Goal: Transaction & Acquisition: Purchase product/service

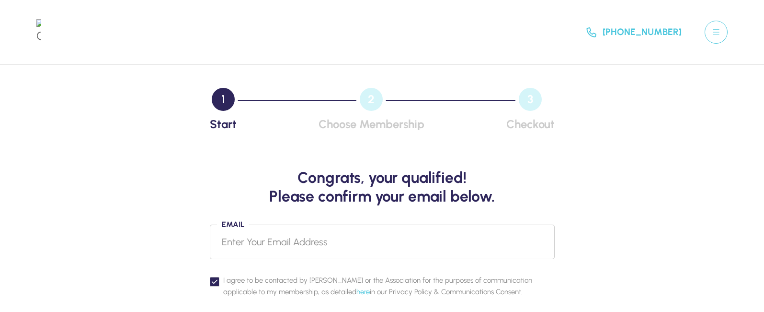
click at [589, 174] on div "Congrats, your qualified! Please confirm your email below. Email I agree to be …" at bounding box center [382, 250] width 688 height 224
click at [274, 242] on input "Email" at bounding box center [382, 241] width 345 height 35
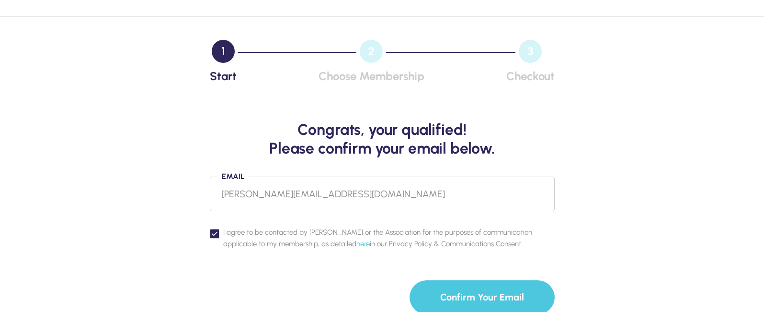
type input "[PERSON_NAME][EMAIL_ADDRESS][DOMAIN_NAME]"
click at [487, 292] on button "Confirm Your Email" at bounding box center [482, 297] width 145 height 34
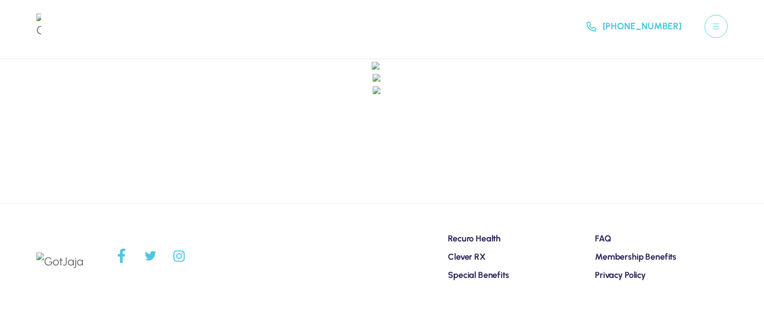
scroll to position [3, 0]
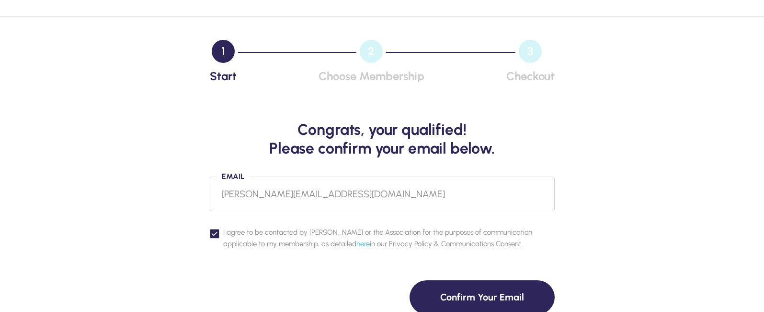
scroll to position [96, 0]
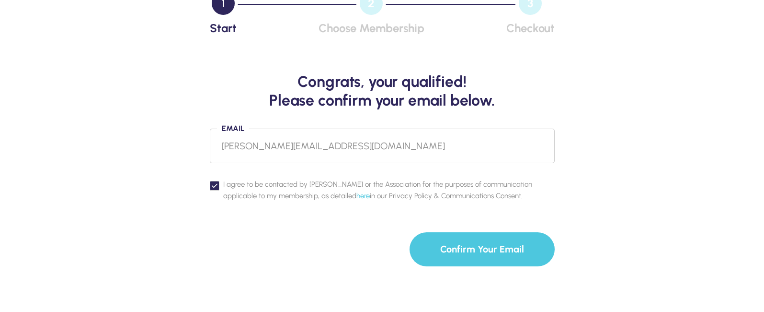
click at [473, 248] on button "Confirm Your Email" at bounding box center [482, 249] width 145 height 34
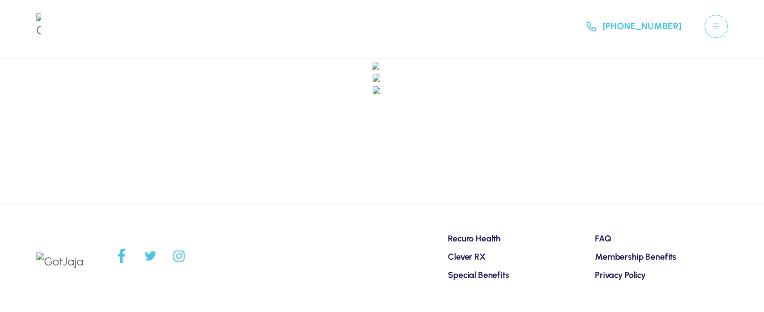
scroll to position [3, 0]
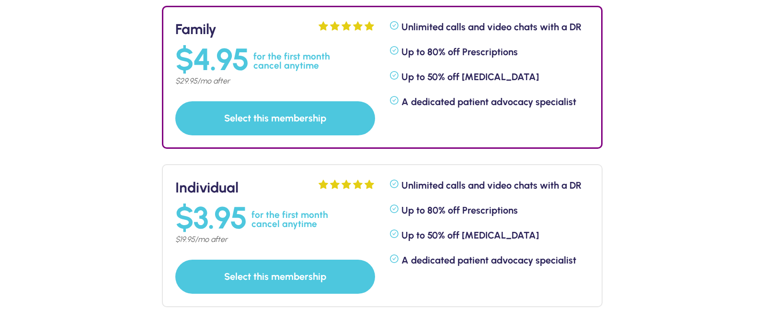
scroll to position [192, 0]
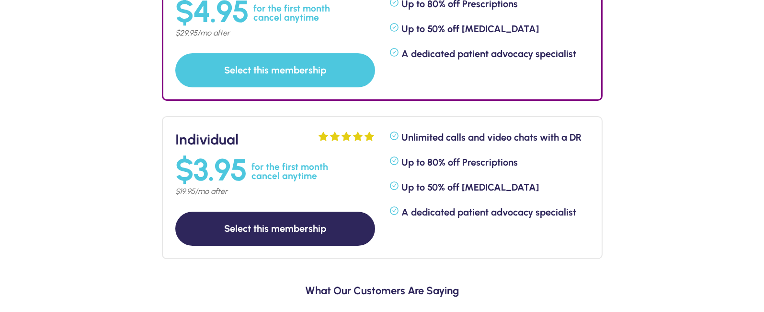
click at [280, 226] on button "Select this membership" at bounding box center [275, 228] width 200 height 34
select select "8"
select select "19"
select select "2007"
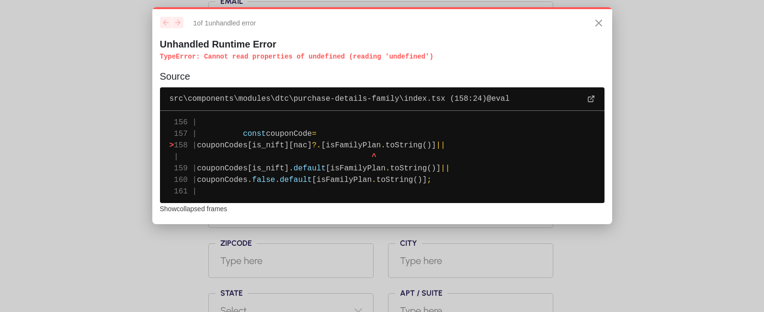
scroll to position [17, 0]
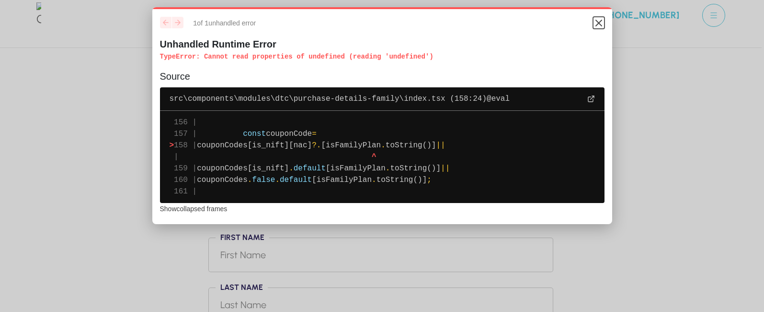
click at [599, 23] on icon "Close" at bounding box center [599, 23] width 6 height 6
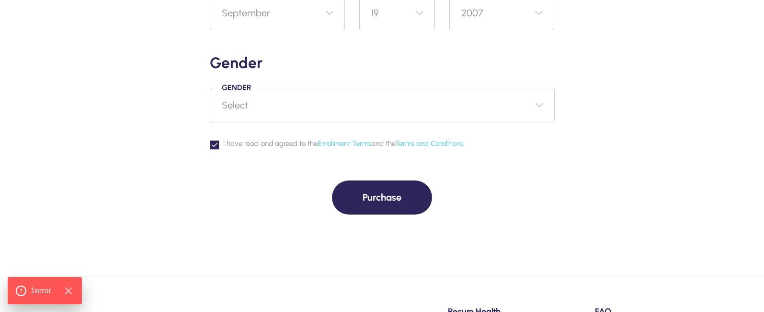
scroll to position [854, 0]
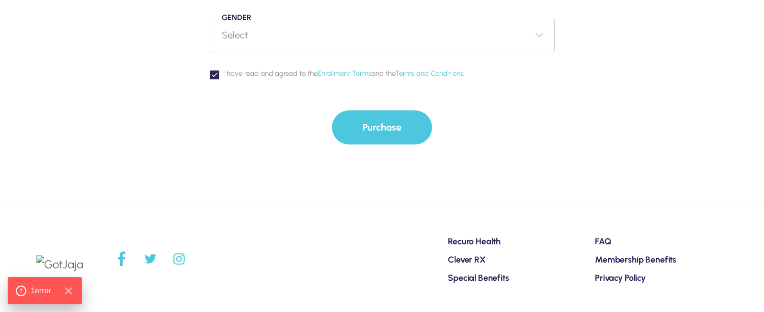
click at [394, 123] on button "Purchase" at bounding box center [382, 127] width 100 height 34
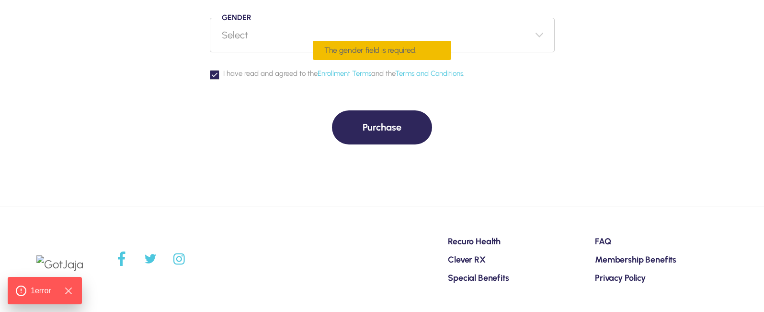
click at [441, 48] on select "Select Male Female Other Prefer not to say" at bounding box center [382, 35] width 345 height 35
select select "male"
click at [210, 18] on select "Select Male Female Other Prefer not to say" at bounding box center [382, 35] width 345 height 35
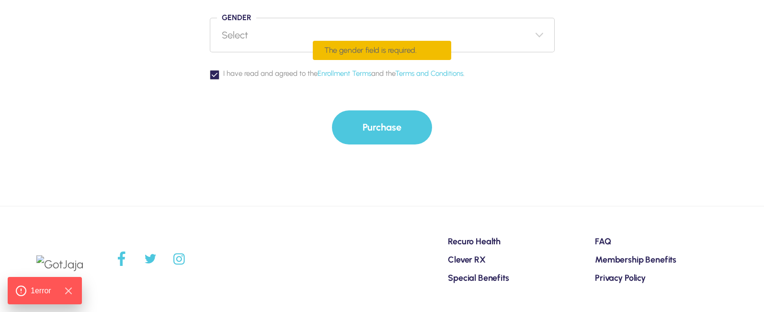
click at [375, 119] on button "Purchase" at bounding box center [382, 127] width 100 height 34
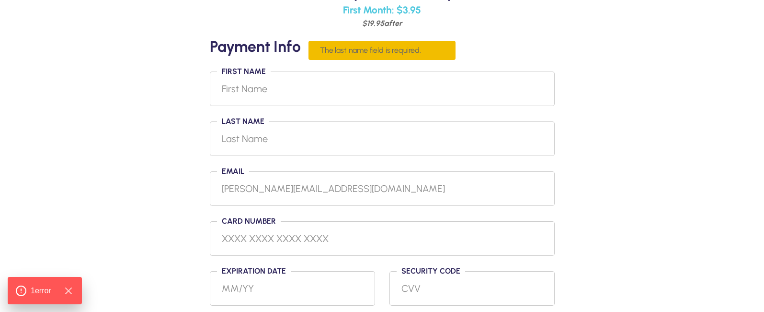
scroll to position [87, 0]
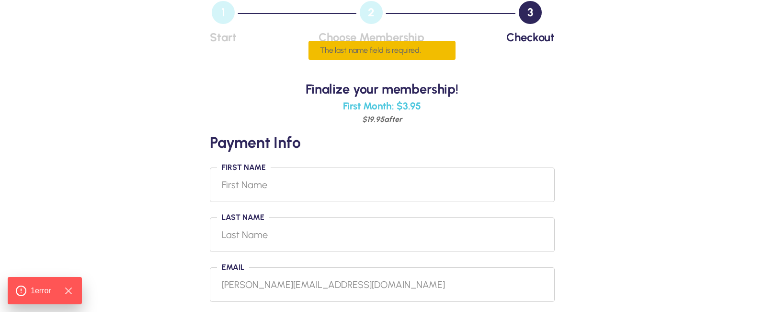
click at [259, 188] on input "First Name" at bounding box center [382, 184] width 345 height 35
type input "fname"
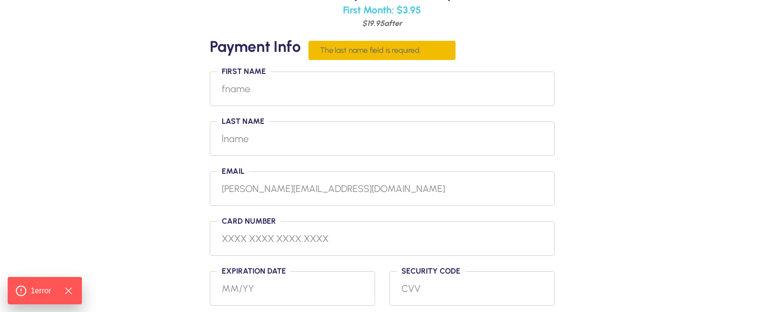
scroll to position [231, 0]
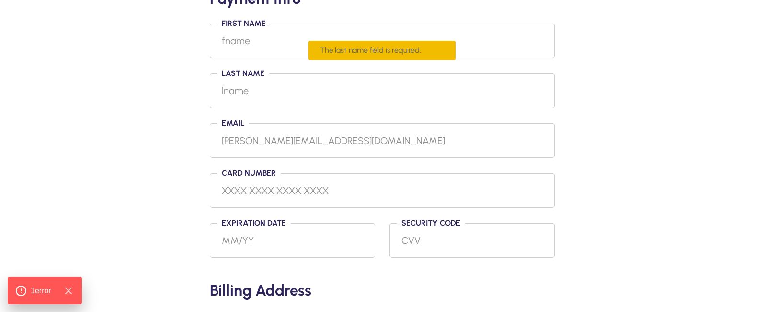
type input "lname"
click at [259, 191] on input "tel" at bounding box center [382, 190] width 321 height 15
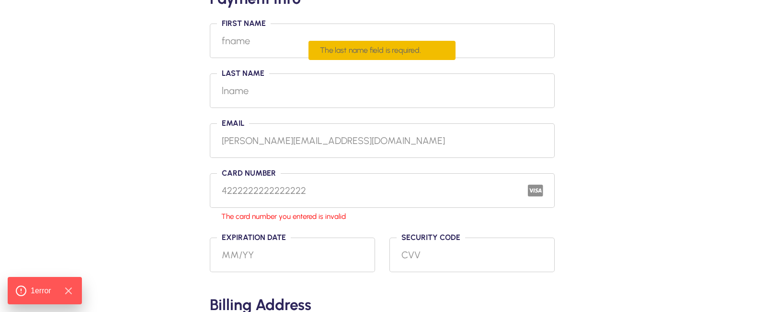
type input "4222222222222222"
type input "01/31"
type input "111"
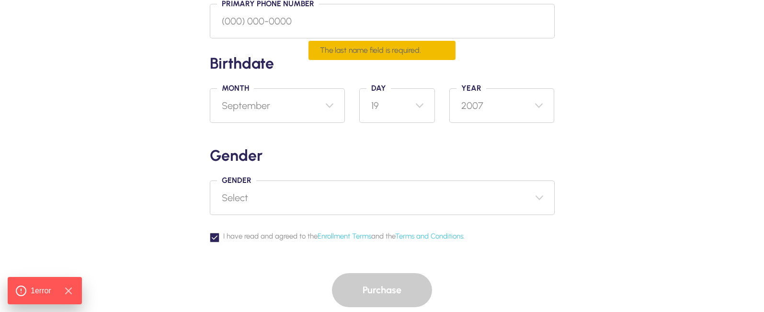
scroll to position [801, 0]
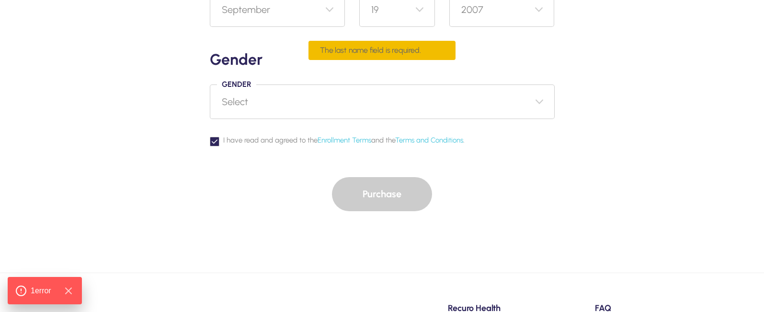
click at [246, 101] on select "Select [DEMOGRAPHIC_DATA] [DEMOGRAPHIC_DATA] Other Prefer not to say" at bounding box center [382, 101] width 345 height 35
click at [251, 102] on select "Select [DEMOGRAPHIC_DATA] [DEMOGRAPHIC_DATA] Other Prefer not to say" at bounding box center [382, 101] width 345 height 35
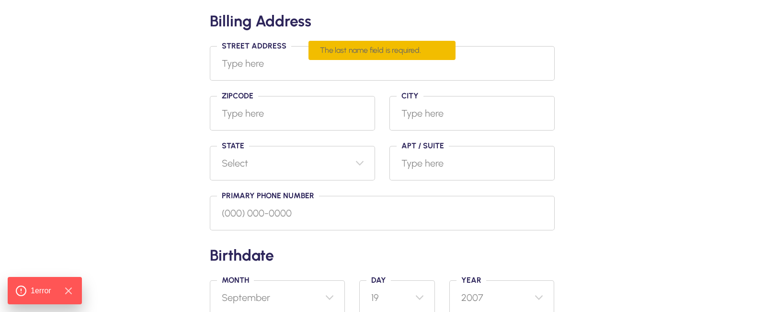
scroll to position [466, 0]
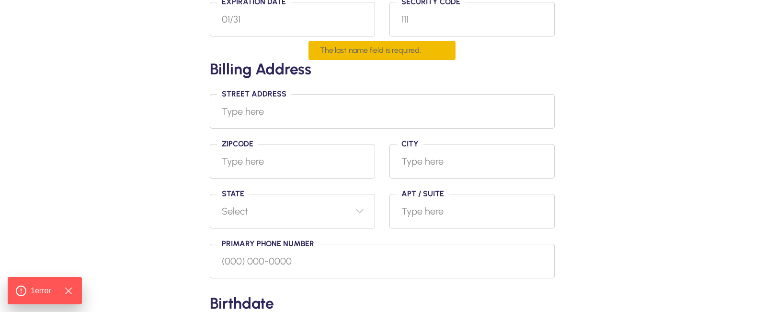
click at [259, 114] on input "Street Address" at bounding box center [382, 111] width 345 height 35
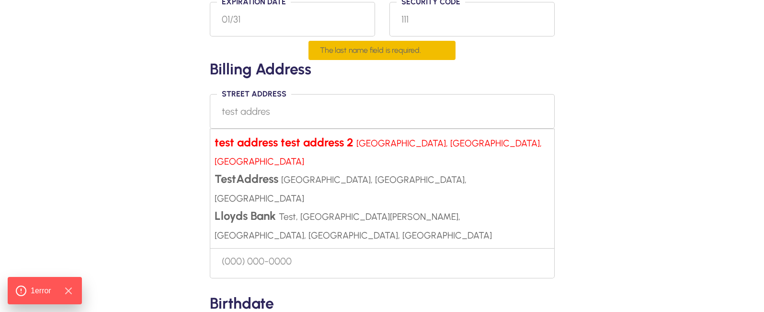
click at [261, 138] on strong "test address test address 2" at bounding box center [284, 142] width 139 height 14
type input "test address test address 2, Phase 2, Industrial Area, Sector 62, Noida, Uttar …"
type input "201309"
type input "Noida"
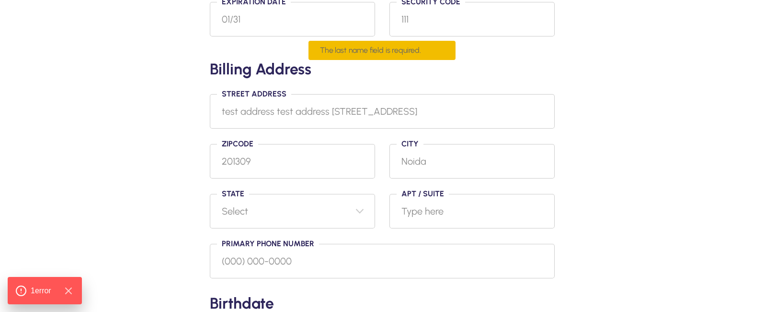
click at [251, 201] on select "Select >" at bounding box center [292, 211] width 165 height 35
click at [261, 207] on select "Select >" at bounding box center [292, 211] width 165 height 35
click at [251, 166] on input "201309" at bounding box center [292, 161] width 165 height 35
type input "19020"
click at [358, 206] on select "Select >" at bounding box center [292, 211] width 165 height 35
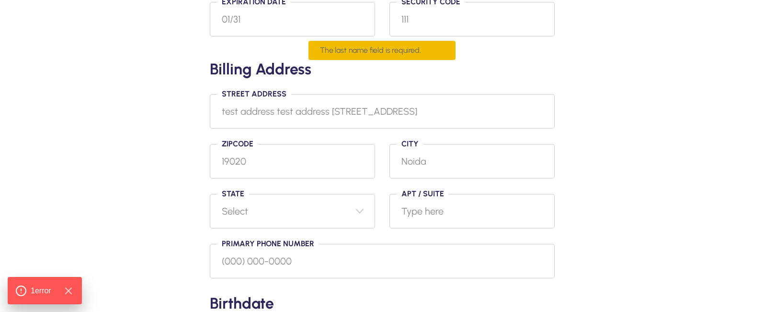
click at [346, 108] on input "test address test address 2, Phase 2, Industrial Area, Sector 62, Noida, Uttar …" at bounding box center [382, 111] width 345 height 35
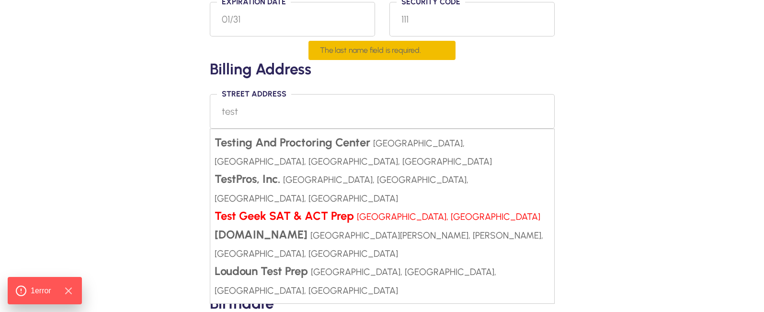
click at [303, 208] on strong "Test Geek SAT & ACT Prep" at bounding box center [284, 215] width 139 height 14
type input "Test Geek SAT & ACT Prep, Legato Road, Fairfax, VA, USA"
type input "22033"
type input "Fairfax"
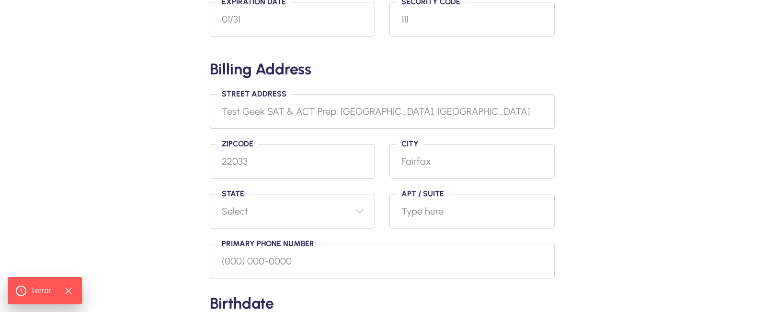
click at [274, 196] on select "Select >" at bounding box center [292, 211] width 165 height 35
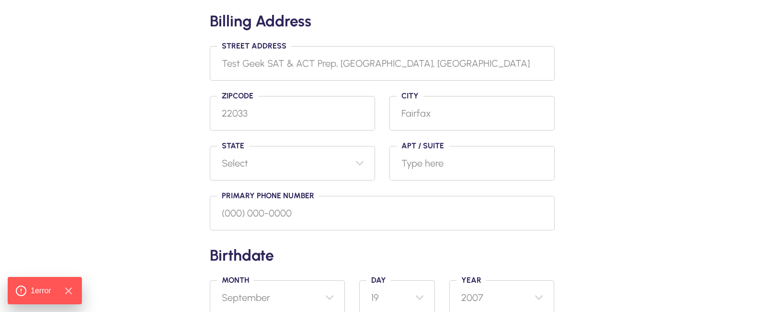
click at [256, 214] on input "Primary phone number" at bounding box center [382, 213] width 345 height 35
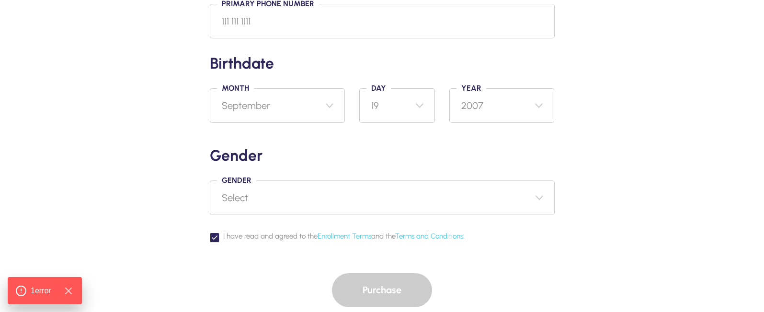
scroll to position [753, 0]
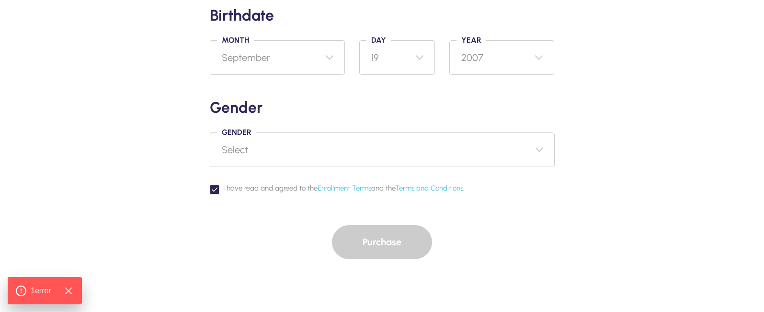
type input "111 111 1111"
click at [268, 162] on select "Select [DEMOGRAPHIC_DATA] [DEMOGRAPHIC_DATA] Other Prefer not to say" at bounding box center [382, 149] width 345 height 35
click at [210, 132] on select "Select [DEMOGRAPHIC_DATA] [DEMOGRAPHIC_DATA] Other Prefer not to say" at bounding box center [382, 149] width 345 height 35
click at [287, 232] on div "Purchase" at bounding box center [382, 242] width 345 height 34
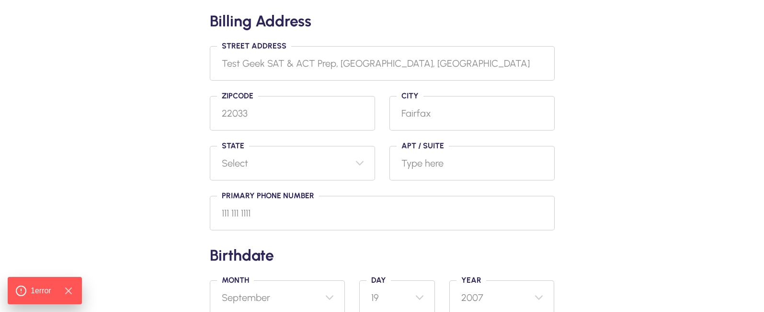
scroll to position [466, 0]
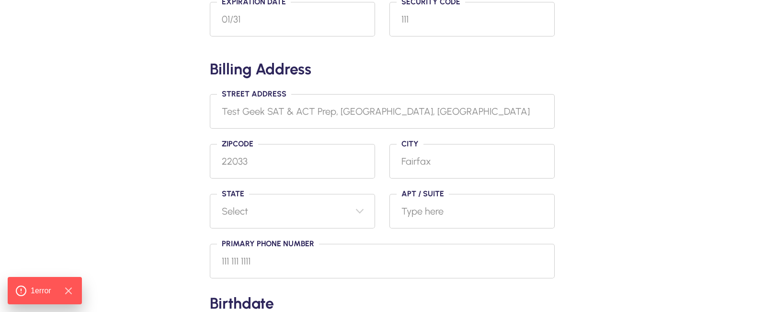
click at [434, 206] on input "Apt / Suite" at bounding box center [472, 211] width 165 height 35
click at [36, 287] on span "1 error" at bounding box center [40, 290] width 23 height 12
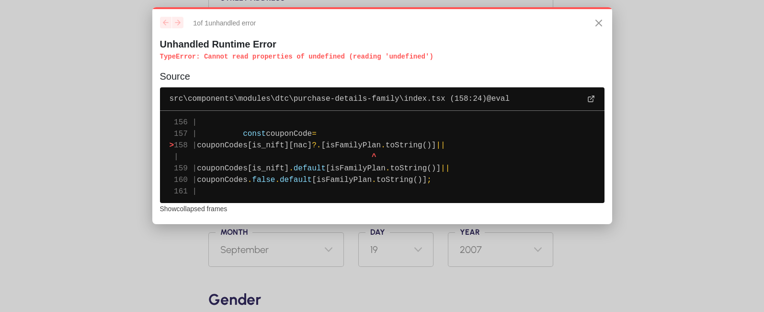
scroll to position [801, 0]
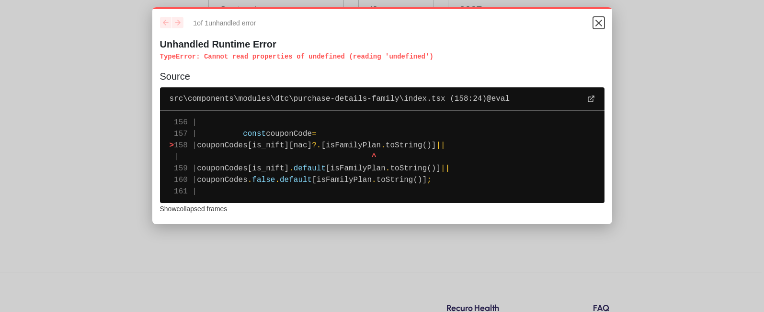
click at [595, 20] on icon "Close" at bounding box center [599, 23] width 12 height 12
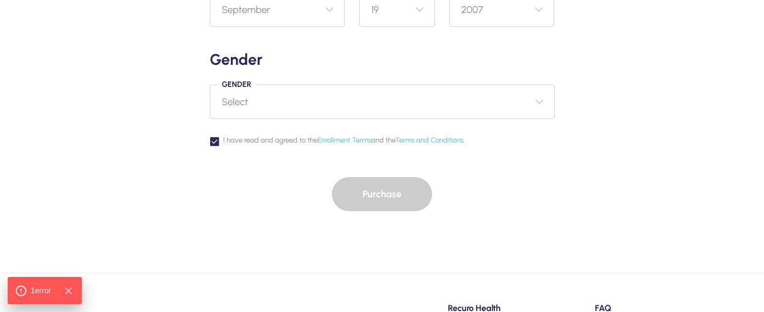
click at [380, 201] on div "Purchase" at bounding box center [382, 194] width 345 height 34
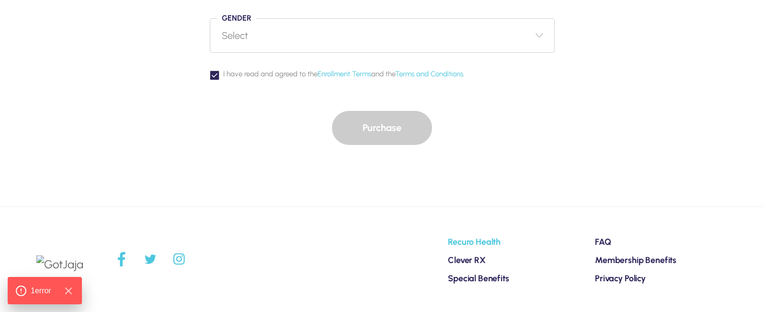
click at [476, 238] on span "Recuro Health" at bounding box center [474, 241] width 53 height 11
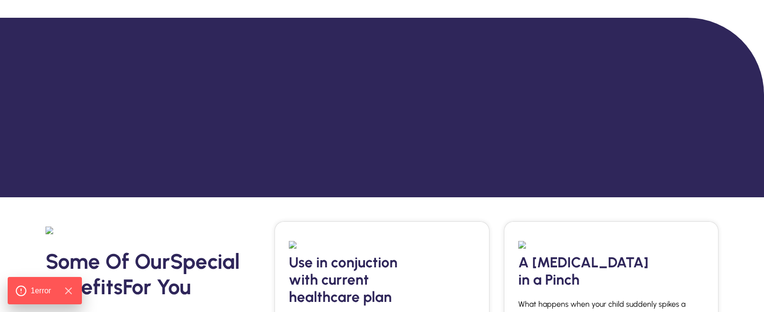
scroll to position [335, 0]
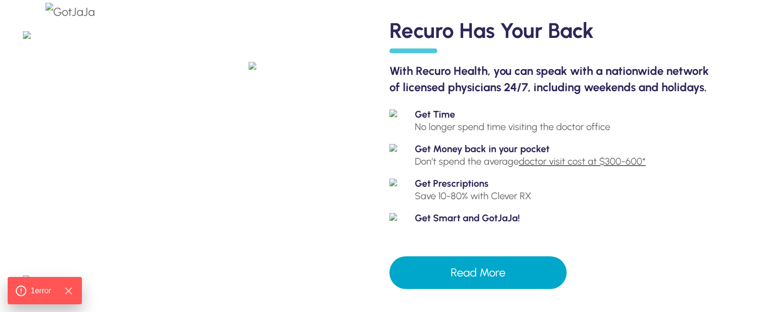
click at [476, 284] on button "Read More" at bounding box center [478, 272] width 177 height 33
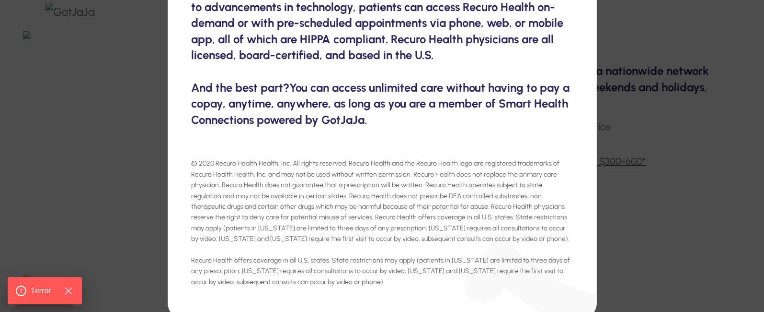
scroll to position [173, 0]
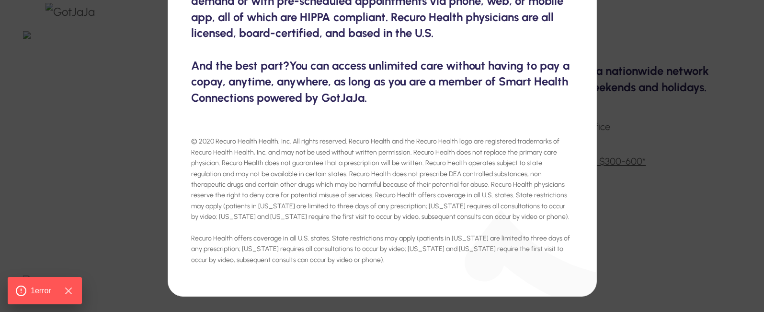
click at [94, 146] on div "Recuro Health has your back Easy and convenient, Recuro Health is ideal for min…" at bounding box center [382, 156] width 764 height 312
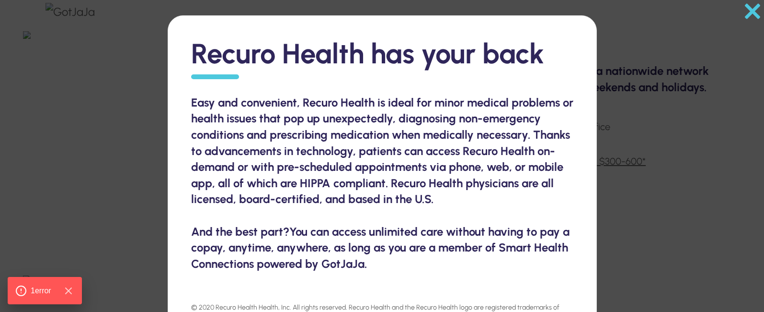
scroll to position [239, 0]
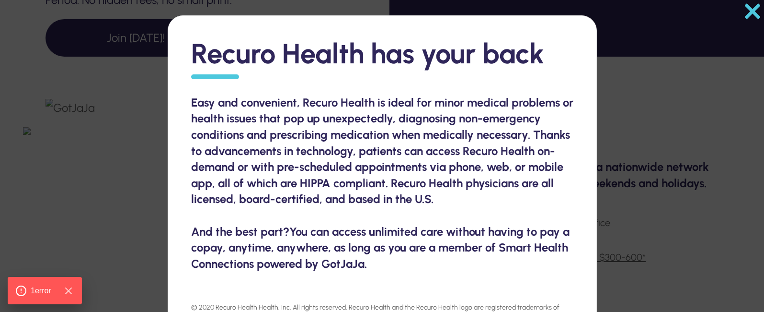
select select "8"
select select "19"
select select "2007"
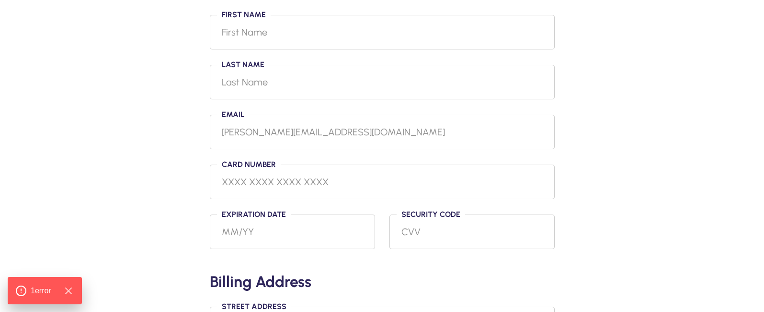
scroll to position [48, 0]
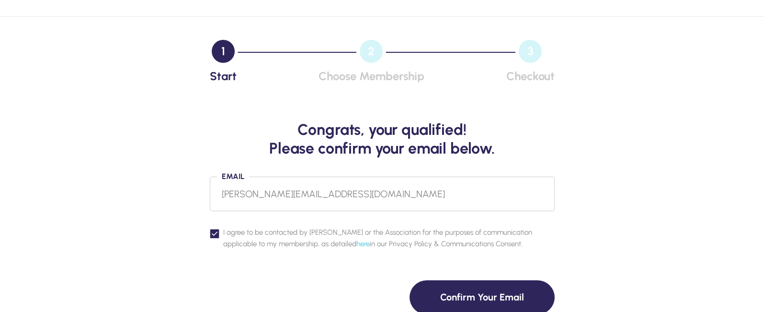
scroll to position [218, 0]
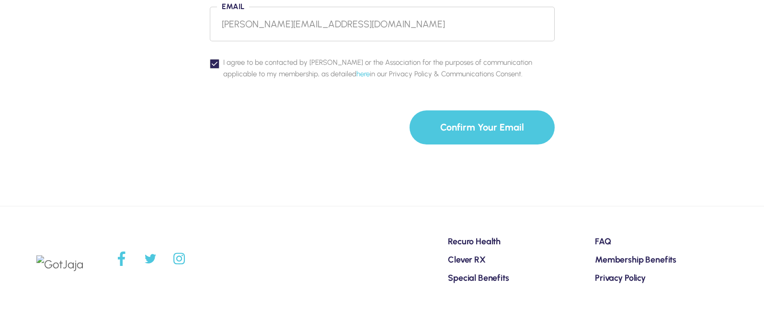
click at [452, 130] on button "Confirm Your Email" at bounding box center [482, 127] width 145 height 34
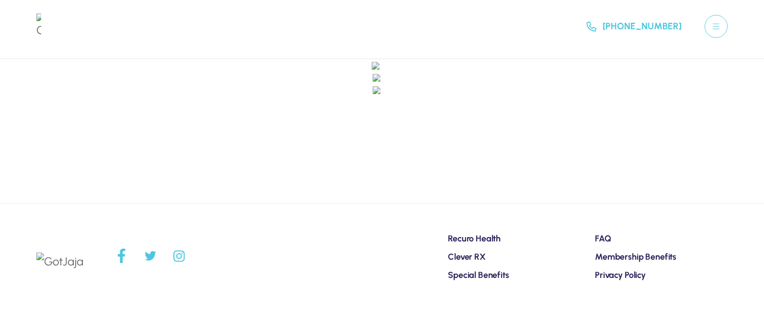
scroll to position [3, 0]
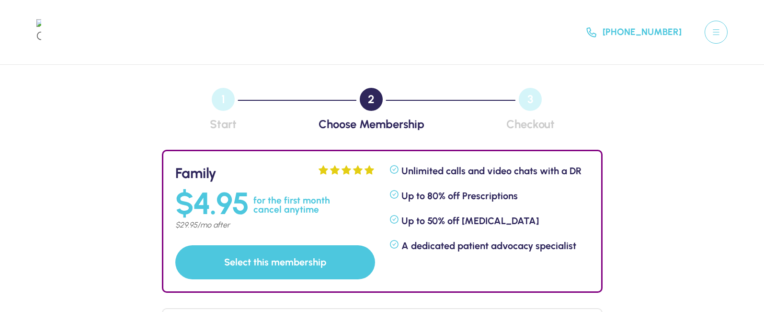
click at [41, 31] on img at bounding box center [38, 32] width 5 height 26
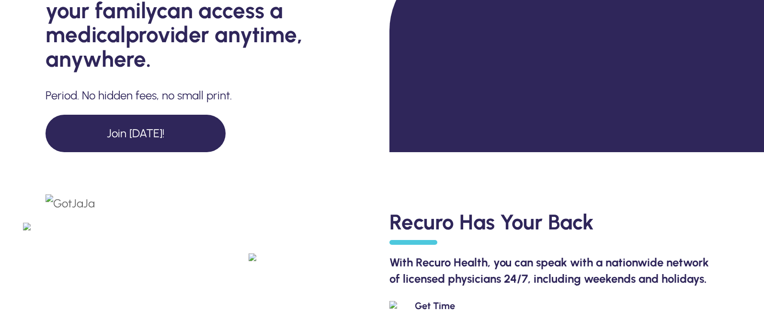
scroll to position [48, 0]
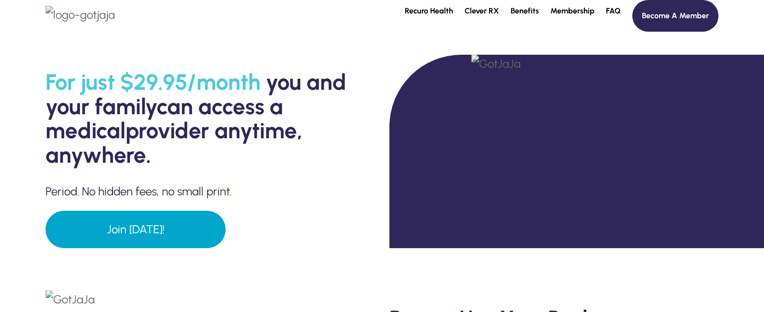
click at [153, 240] on link "Join Today!" at bounding box center [136, 228] width 180 height 37
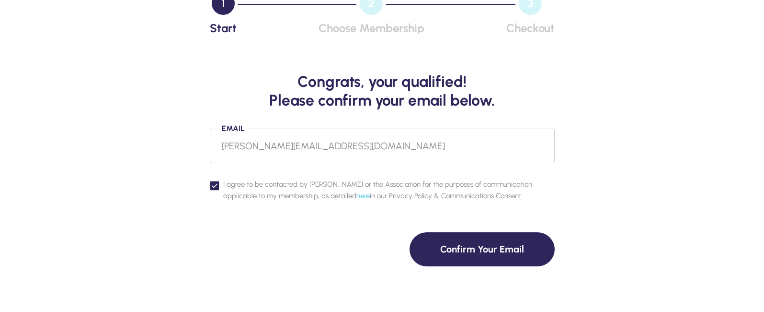
scroll to position [192, 0]
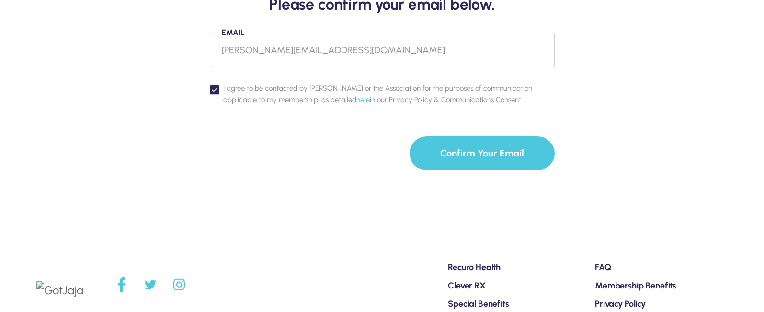
click at [495, 161] on button "Confirm Your Email" at bounding box center [482, 153] width 145 height 34
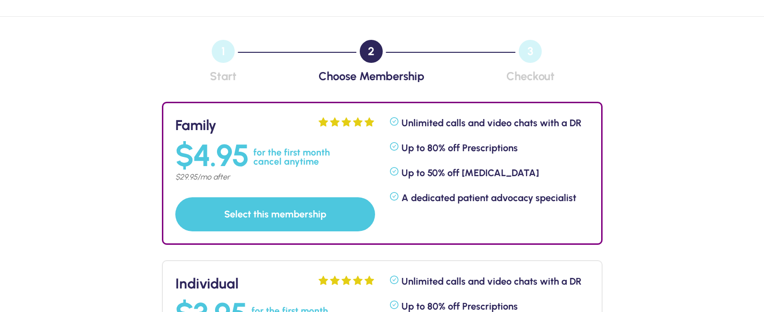
scroll to position [144, 0]
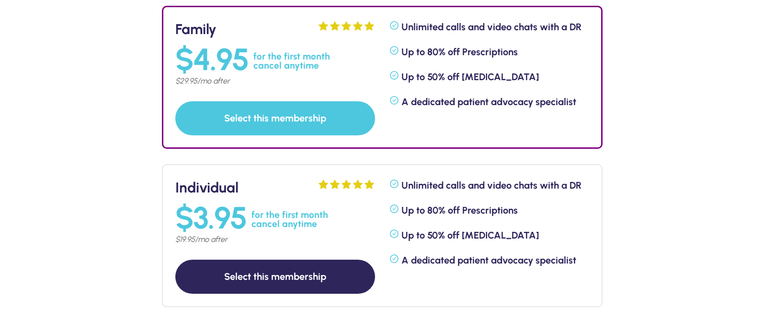
click at [276, 270] on button "Select this membership" at bounding box center [275, 276] width 200 height 34
select select "8"
select select "19"
select select "2007"
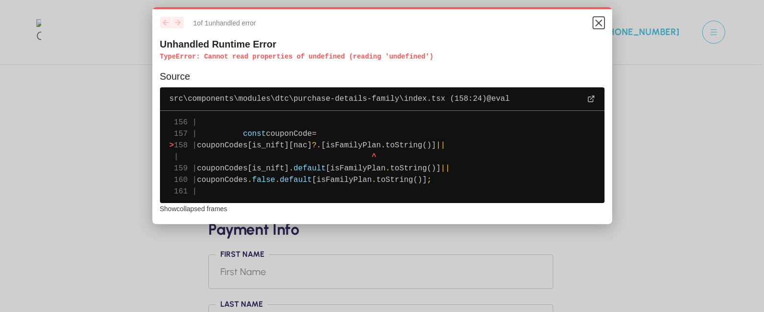
click at [597, 23] on icon "Close" at bounding box center [599, 23] width 12 height 12
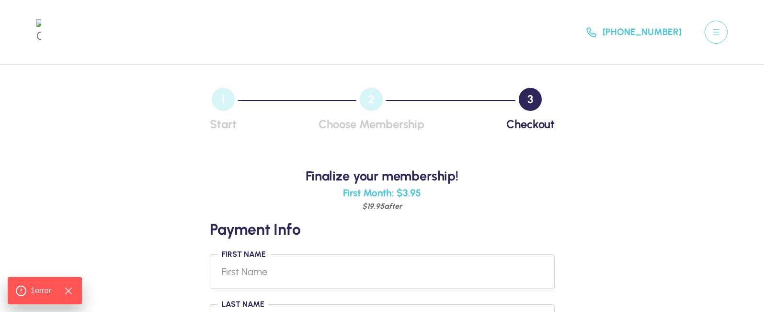
click at [45, 20] on div "Join Now! +1.866.931.5968" at bounding box center [382, 32] width 764 height 26
click at [41, 29] on img at bounding box center [38, 32] width 5 height 26
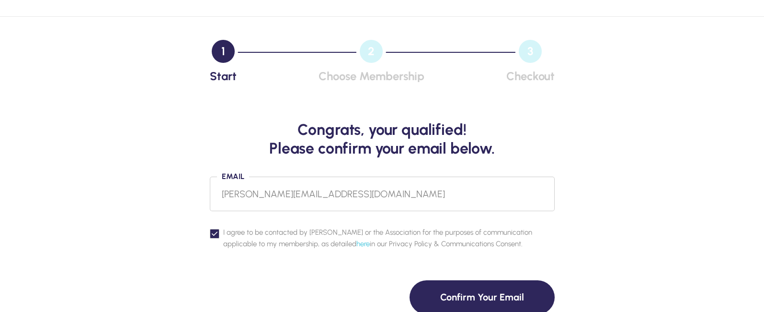
scroll to position [96, 0]
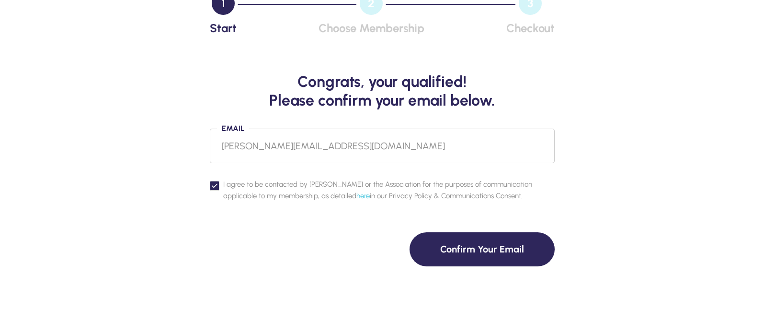
click at [331, 146] on input "[PERSON_NAME][EMAIL_ADDRESS][DOMAIN_NAME]" at bounding box center [382, 145] width 345 height 35
click at [229, 140] on input "[PERSON_NAME][EMAIL_ADDRESS][DOMAIN_NAME]" at bounding box center [382, 145] width 345 height 35
click at [318, 143] on input "[PERSON_NAME][EMAIL_ADDRESS][DOMAIN_NAME]" at bounding box center [382, 145] width 345 height 35
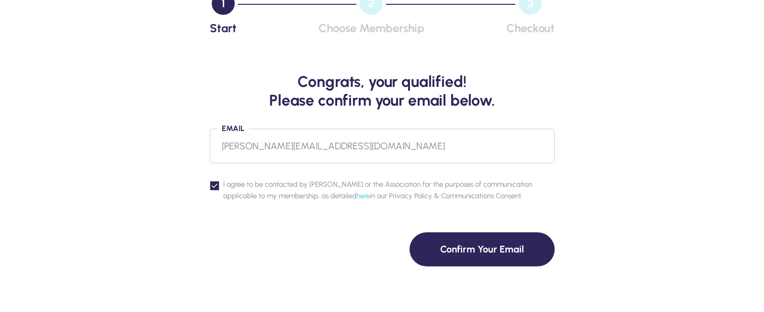
click at [280, 147] on input "[PERSON_NAME][EMAIL_ADDRESS][DOMAIN_NAME]" at bounding box center [382, 145] width 345 height 35
click at [258, 146] on input "[PERSON_NAME][EMAIL_ADDRESS][DOMAIN_NAME]" at bounding box center [382, 145] width 345 height 35
click at [259, 144] on input "[PERSON_NAME][EMAIL_ADDRESS][DOMAIN_NAME]" at bounding box center [382, 145] width 345 height 35
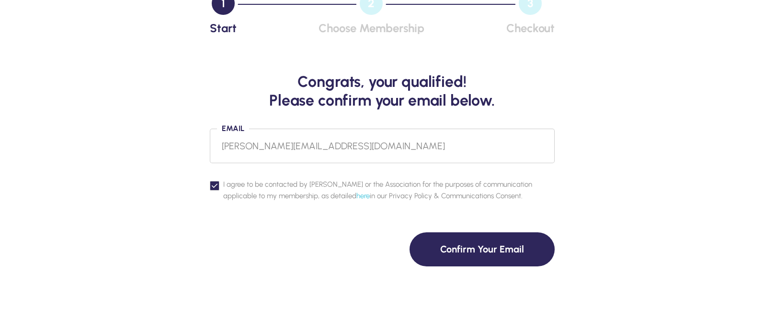
click at [259, 144] on input "[PERSON_NAME][EMAIL_ADDRESS][DOMAIN_NAME]" at bounding box center [382, 145] width 345 height 35
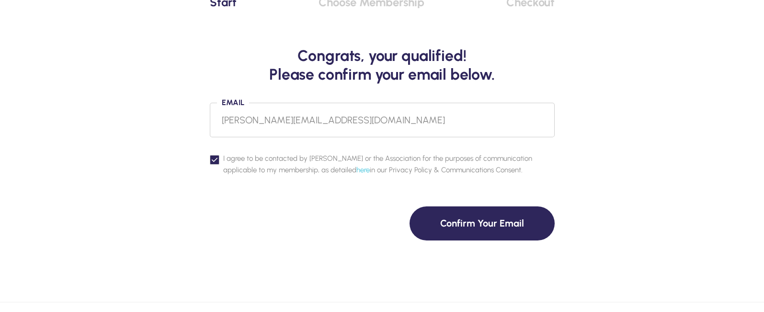
click at [259, 79] on h3 "Congrats, your qualified! Please confirm your email below." at bounding box center [382, 64] width 345 height 37
type input "[PERSON_NAME][EMAIL_ADDRESS][DOMAIN_NAME]"
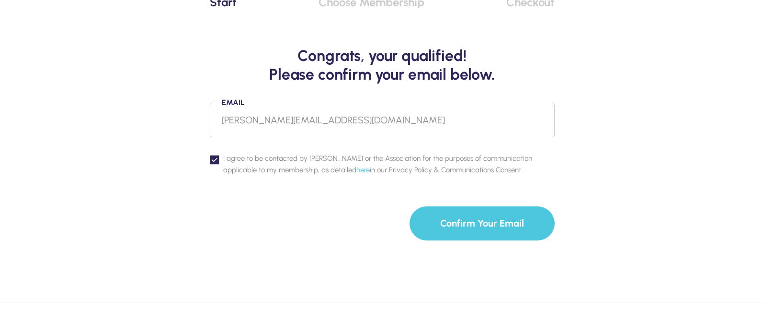
click at [475, 224] on button "Confirm Your Email" at bounding box center [482, 223] width 145 height 34
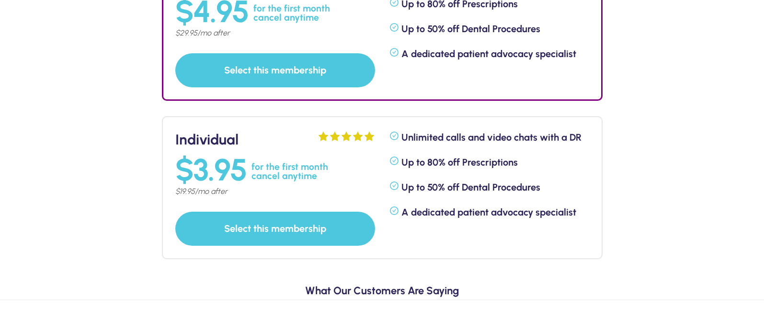
scroll to position [144, 0]
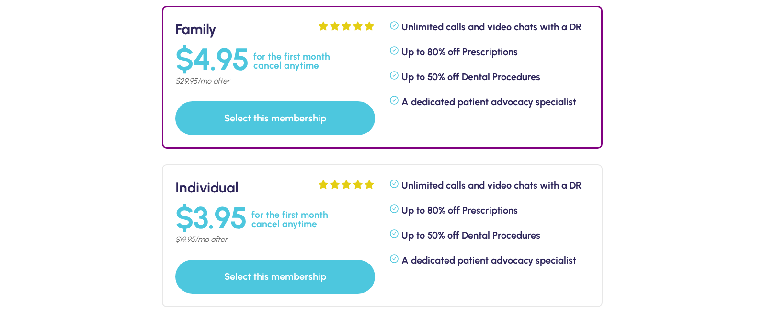
drag, startPoint x: 182, startPoint y: 77, endPoint x: 209, endPoint y: 193, distance: 118.8
click at [197, 77] on p "$ 29.95 /mo after" at bounding box center [275, 81] width 200 height 12
click at [199, 237] on p "$ 19.95 /mo after" at bounding box center [275, 239] width 200 height 12
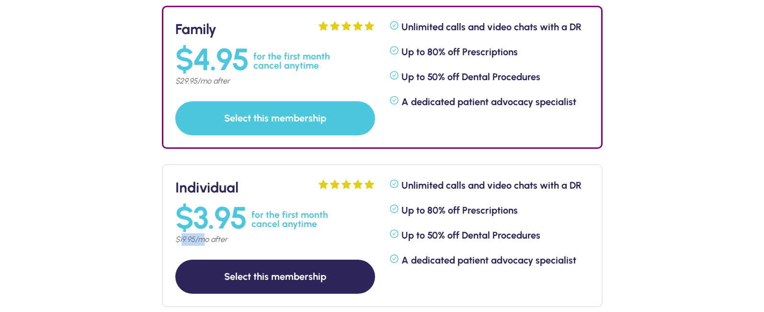
click at [263, 275] on button "Select this membership" at bounding box center [275, 276] width 200 height 34
select select "8"
select select "19"
select select "2007"
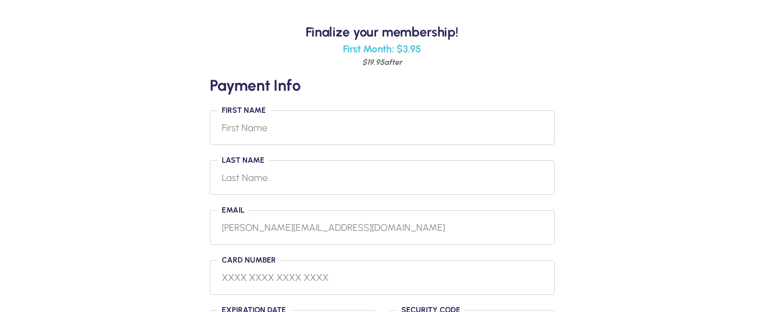
scroll to position [48, 0]
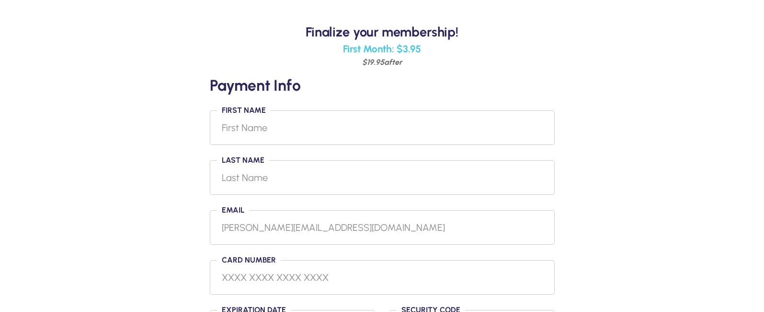
click at [245, 127] on input "First Name" at bounding box center [382, 127] width 345 height 35
type input "[PERSON_NAME]"
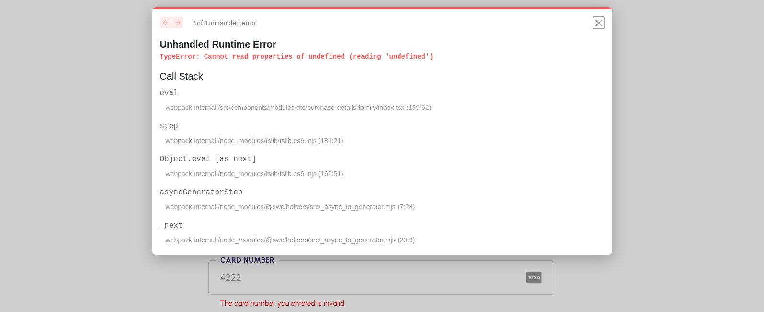
click at [598, 22] on icon "Close" at bounding box center [599, 23] width 12 height 12
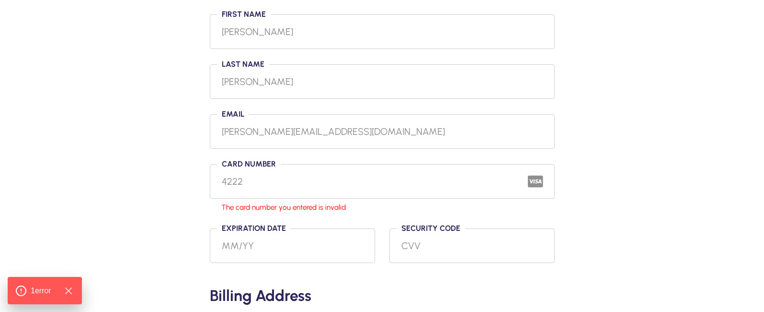
scroll to position [288, 0]
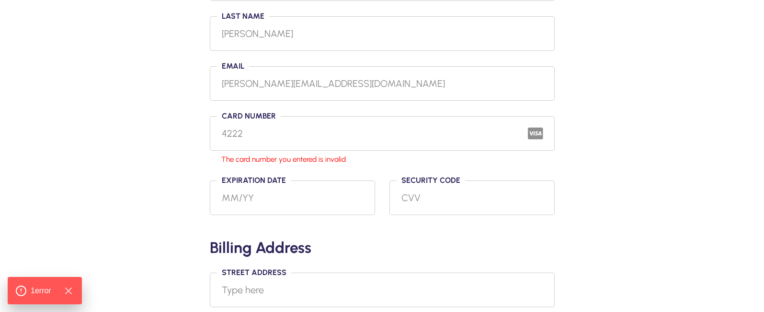
click at [262, 130] on input "4222" at bounding box center [382, 133] width 321 height 15
click at [233, 194] on input "Expiration date" at bounding box center [292, 197] width 165 height 35
type input "4222422222222222"
type input "05"
type input "31"
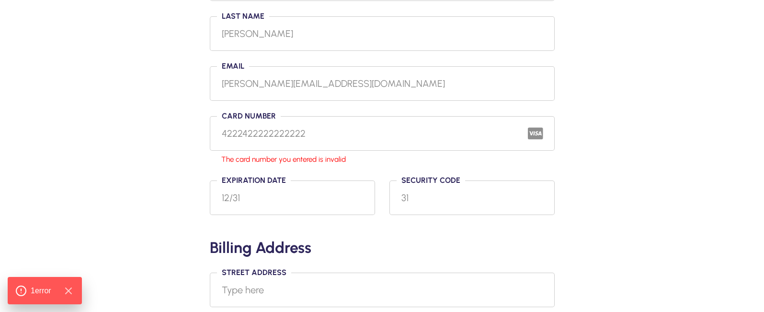
type input "12/31"
type input "311"
click at [323, 135] on input "4222422222222222" at bounding box center [382, 133] width 321 height 15
type input "4123412341234123"
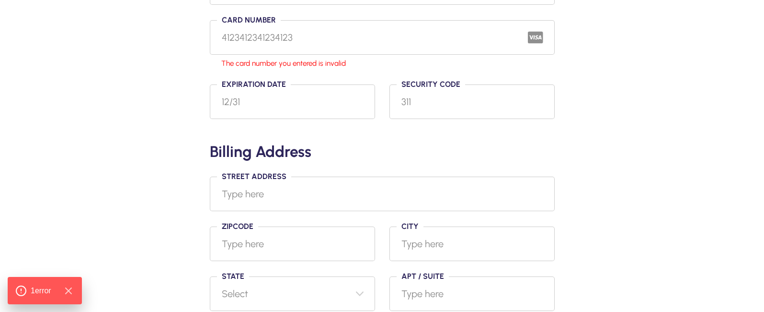
click at [282, 195] on input "Street Address" at bounding box center [382, 193] width 345 height 35
type input "test"
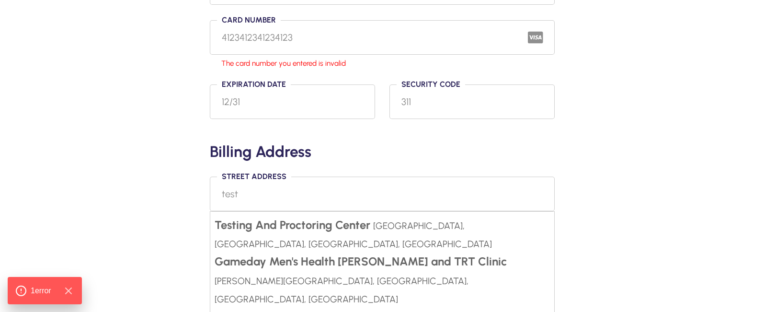
click at [440, 201] on input "test" at bounding box center [382, 193] width 345 height 35
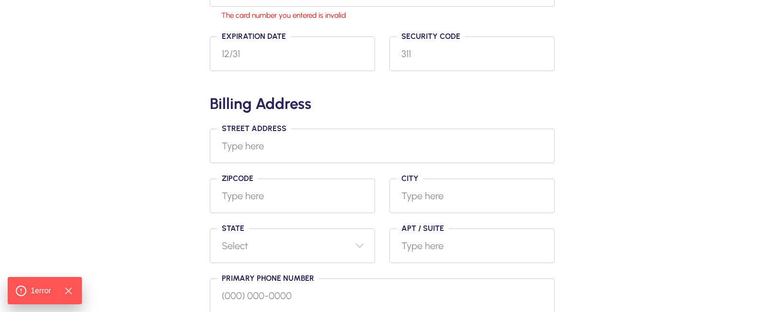
scroll to position [479, 0]
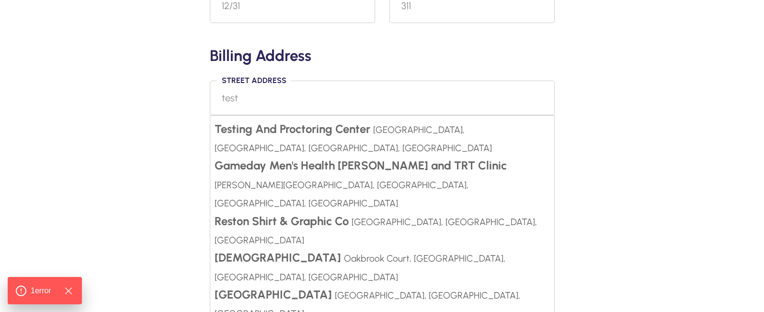
click at [254, 81] on input "test" at bounding box center [382, 98] width 345 height 35
click at [233, 81] on input "test" at bounding box center [382, 98] width 345 height 35
click at [244, 81] on input "test" at bounding box center [382, 98] width 345 height 35
click at [619, 137] on div "Finalize your membership! First Month: $ 3.95 $ 19.95 after Payment Info First …" at bounding box center [382, 95] width 688 height 874
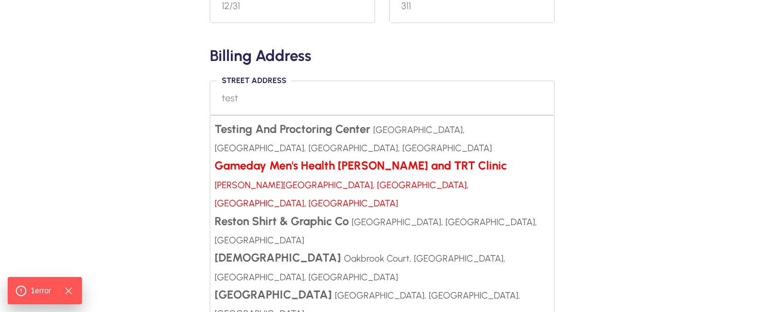
scroll to position [527, 0]
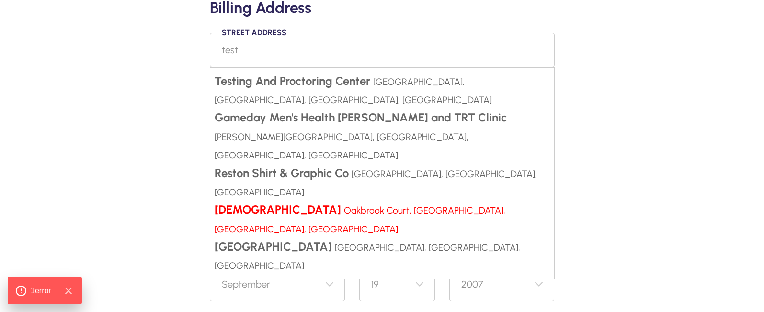
click at [255, 202] on strong "[DEMOGRAPHIC_DATA]" at bounding box center [278, 209] width 127 height 14
click at [261, 202] on strong "[DEMOGRAPHIC_DATA]" at bounding box center [278, 209] width 127 height 14
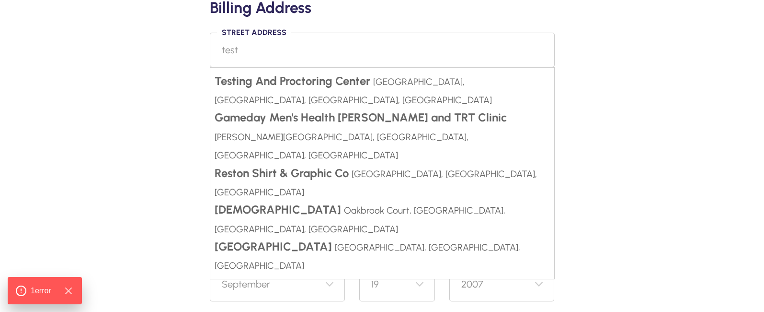
type input "[DEMOGRAPHIC_DATA], [GEOGRAPHIC_DATA], [GEOGRAPHIC_DATA], [GEOGRAPHIC_DATA], [G…"
type input "20166"
type input "Sterling"
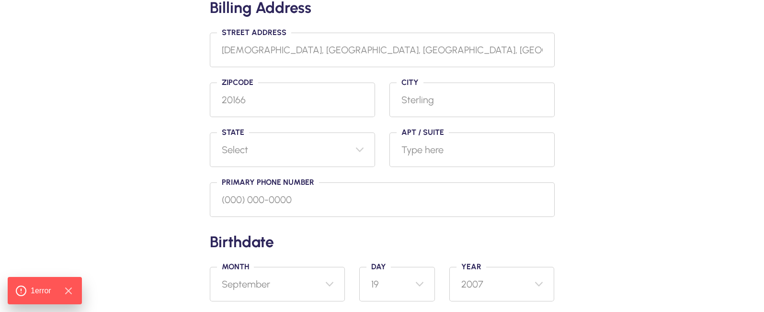
click at [616, 167] on div "Finalize your membership! First Month: $ 3.95 $ 19.95 after Payment Info First …" at bounding box center [382, 47] width 688 height 874
click at [254, 146] on select "Select >" at bounding box center [292, 149] width 165 height 35
click at [279, 205] on input "Primary phone number" at bounding box center [382, 199] width 345 height 35
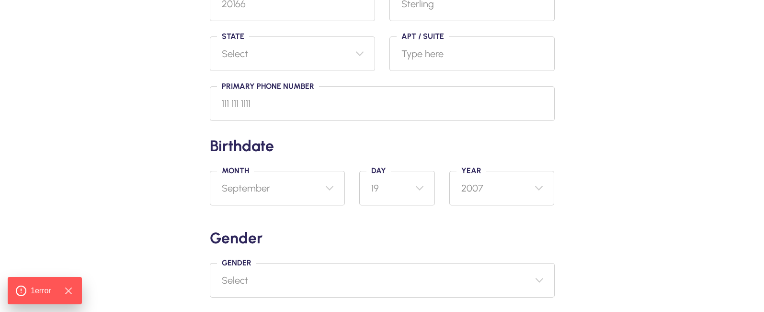
type input "111 111 1111"
click at [307, 184] on select "Select January February March April May June July August September October Nove…" at bounding box center [278, 188] width 136 height 35
click at [263, 231] on h2 "Gender" at bounding box center [382, 237] width 345 height 19
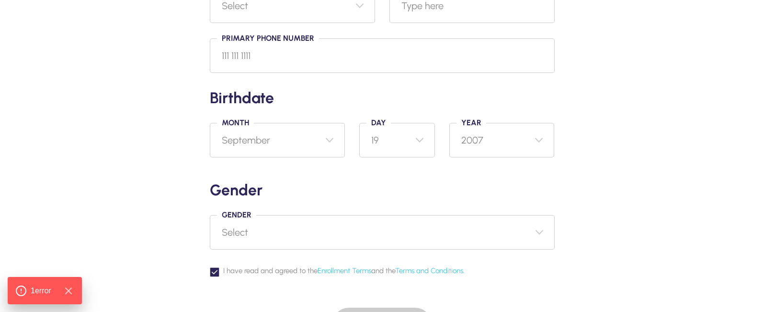
click at [542, 226] on select "Select [DEMOGRAPHIC_DATA] [DEMOGRAPHIC_DATA] Other Prefer not to say" at bounding box center [382, 232] width 345 height 35
select select "[DEMOGRAPHIC_DATA]"
click at [210, 215] on select "Select [DEMOGRAPHIC_DATA] [DEMOGRAPHIC_DATA] Other Prefer not to say" at bounding box center [382, 232] width 345 height 35
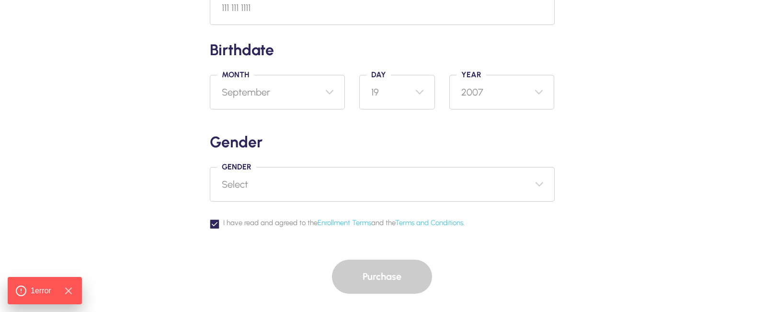
scroll to position [767, 0]
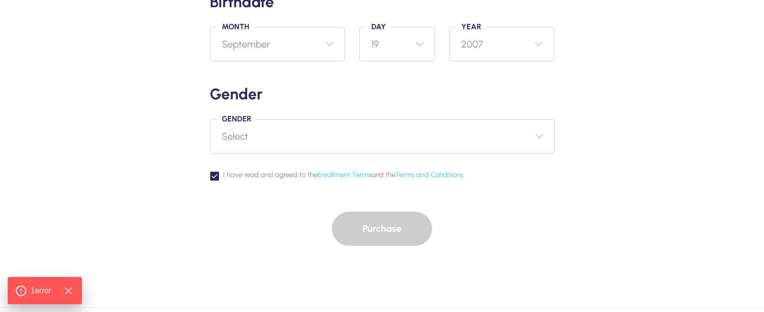
click at [373, 226] on div "Purchase" at bounding box center [382, 228] width 345 height 34
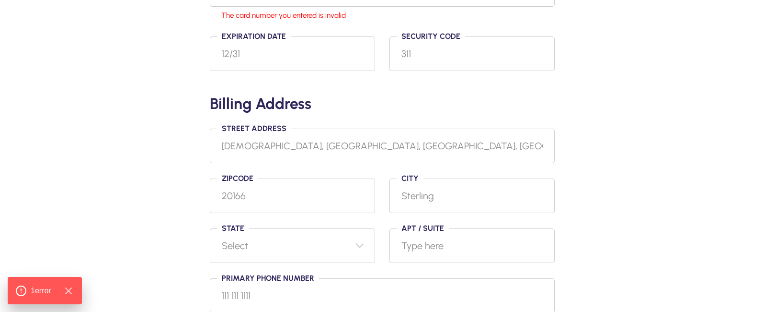
scroll to position [0, 0]
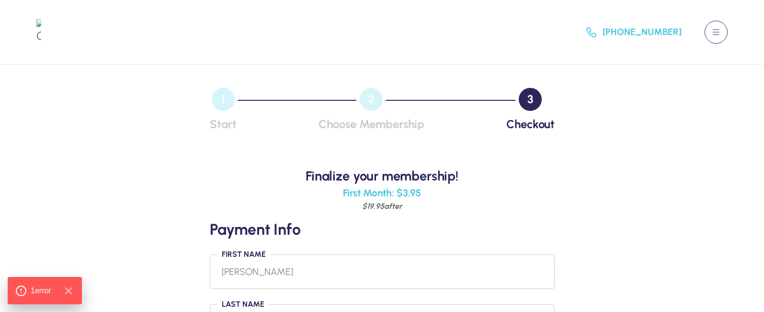
click at [719, 26] on button at bounding box center [716, 32] width 23 height 23
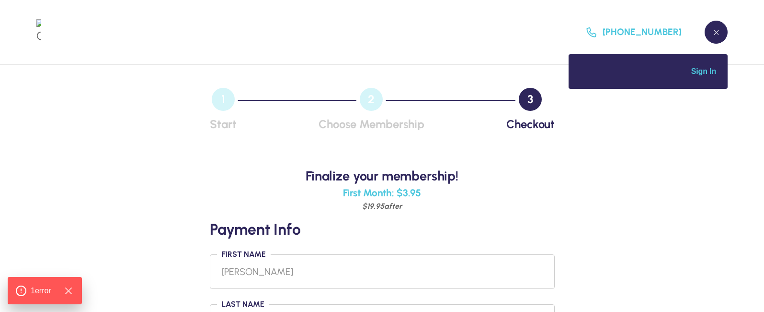
click at [707, 73] on span "Sign In" at bounding box center [704, 71] width 25 height 8
